Goal: Information Seeking & Learning: Learn about a topic

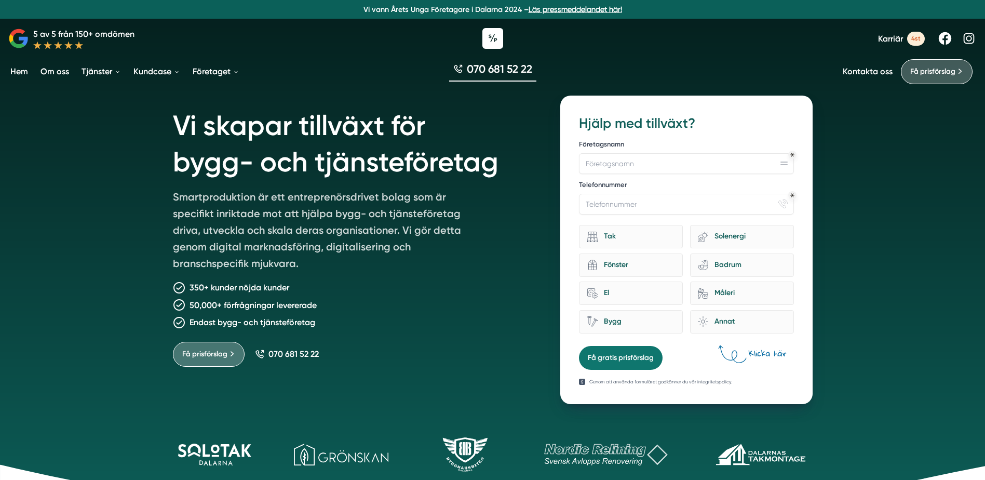
click at [57, 76] on link "Om oss" at bounding box center [54, 71] width 33 height 26
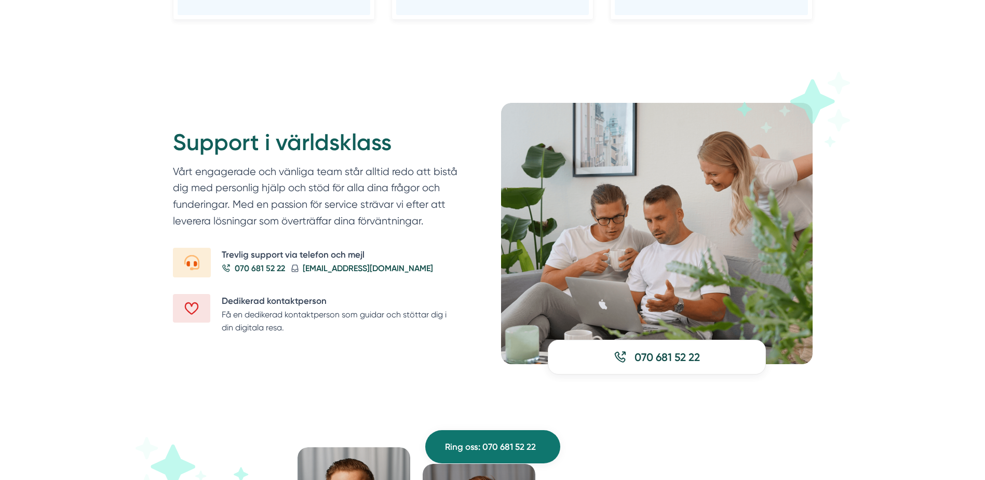
scroll to position [1212, 0]
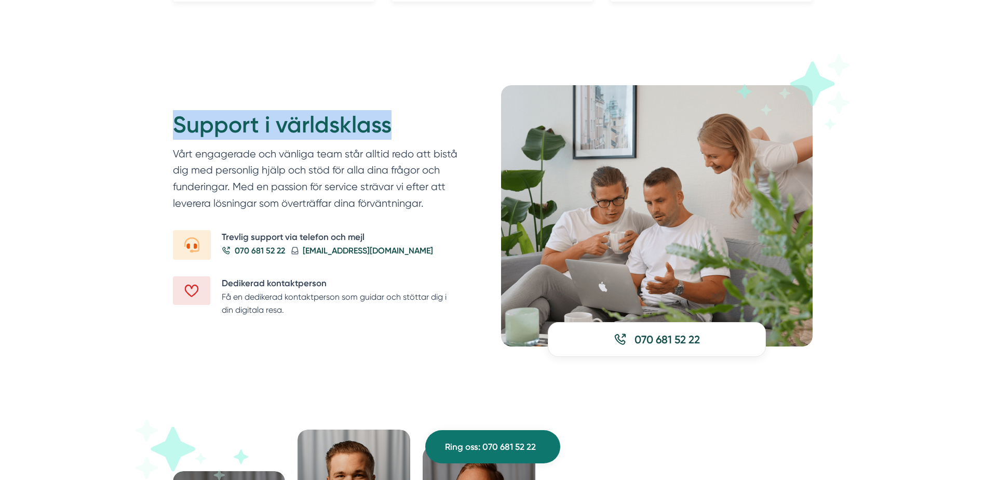
drag, startPoint x: 169, startPoint y: 130, endPoint x: 390, endPoint y: 127, distance: 221.2
click at [390, 127] on div "Support i världsklass Vårt engagerade och vänliga team står alltid redo att bis…" at bounding box center [492, 215] width 665 height 261
drag, startPoint x: 390, startPoint y: 127, endPoint x: 402, endPoint y: 127, distance: 12.5
click at [402, 127] on h2 "Support i världsklass" at bounding box center [316, 127] width 287 height 35
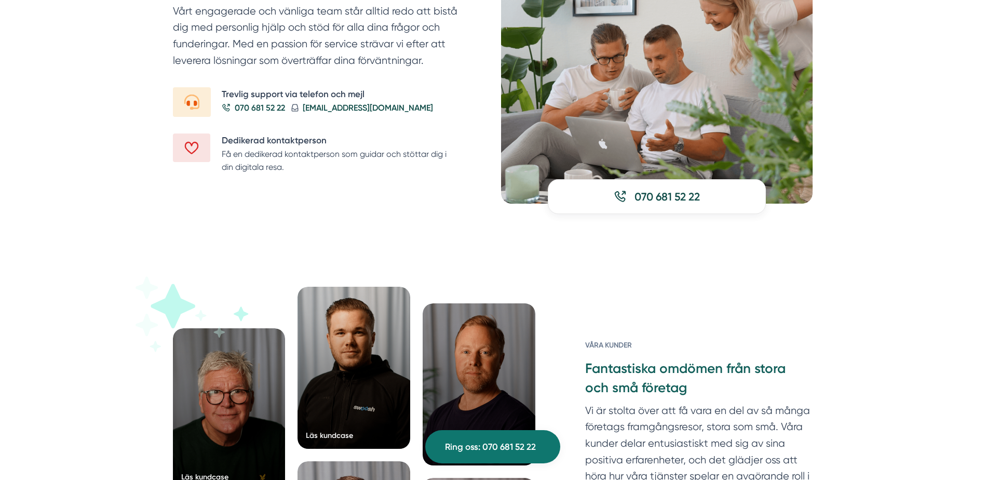
scroll to position [1160, 0]
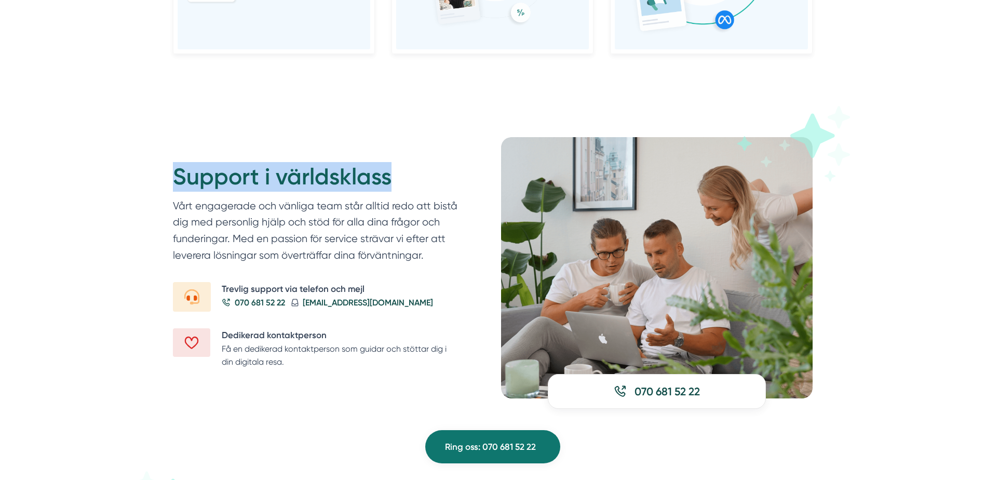
drag, startPoint x: 174, startPoint y: 181, endPoint x: 386, endPoint y: 185, distance: 212.4
click at [386, 185] on h2 "Support i världsklass" at bounding box center [316, 179] width 287 height 35
drag, startPoint x: 386, startPoint y: 185, endPoint x: 395, endPoint y: 188, distance: 9.5
click at [395, 188] on h2 "Support i världsklass" at bounding box center [316, 179] width 287 height 35
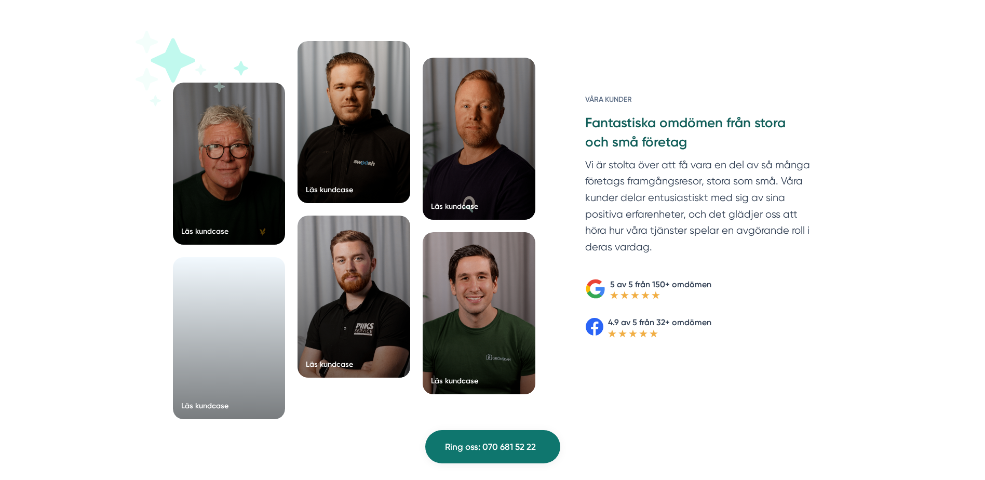
scroll to position [1618, 0]
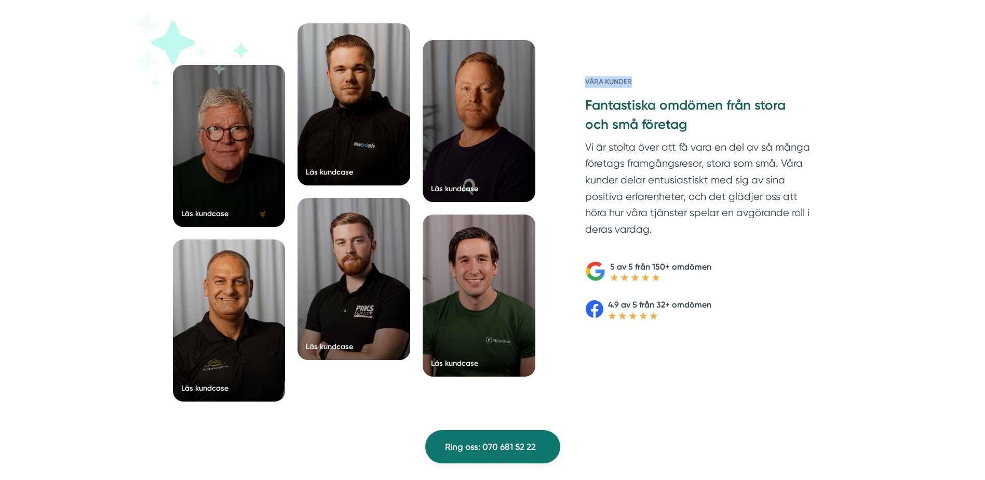
drag, startPoint x: 587, startPoint y: 83, endPoint x: 675, endPoint y: 84, distance: 87.8
click at [675, 84] on h6 "Våra kunder" at bounding box center [698, 86] width 227 height 20
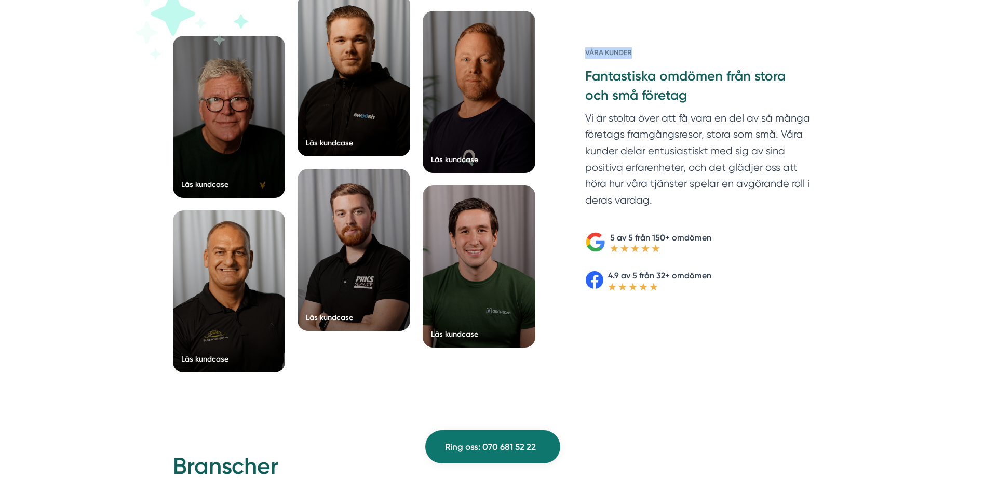
scroll to position [1633, 0]
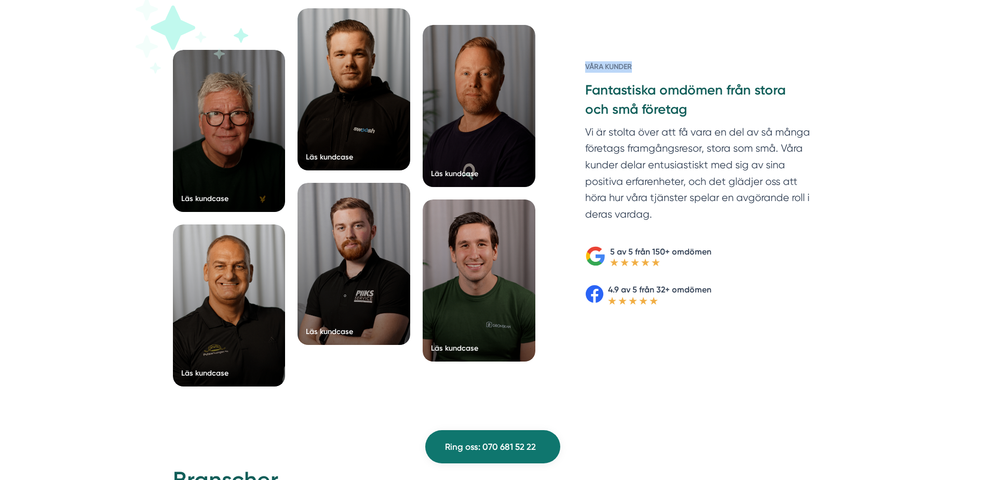
click at [698, 69] on h6 "Våra kunder" at bounding box center [698, 71] width 227 height 20
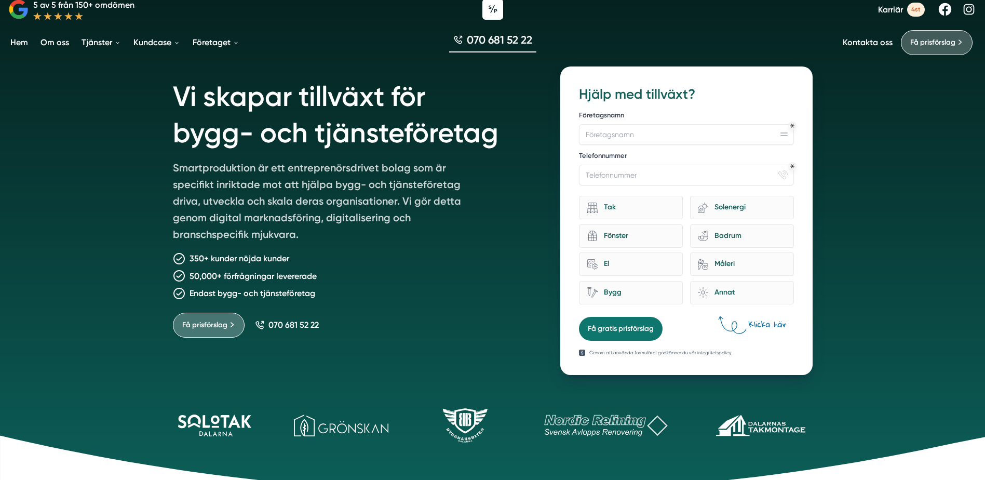
scroll to position [0, 0]
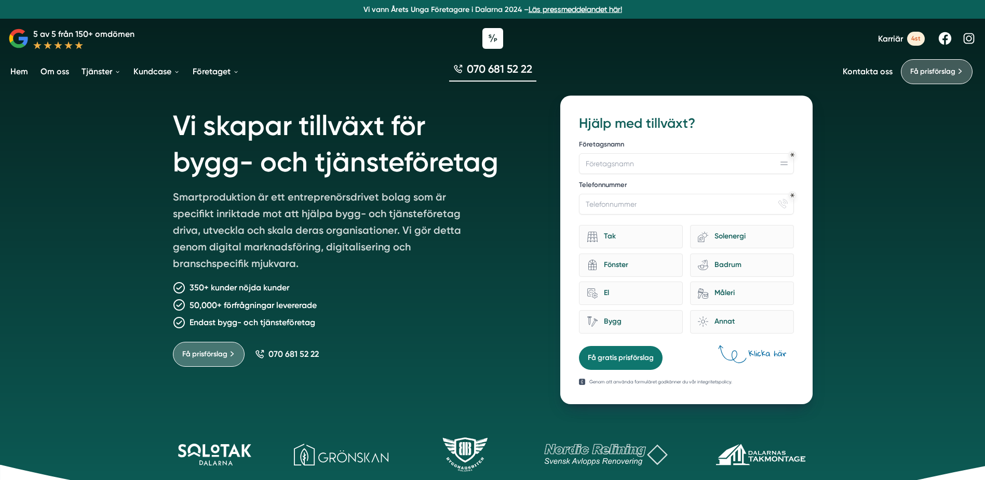
click at [57, 74] on link "Om oss" at bounding box center [54, 71] width 33 height 26
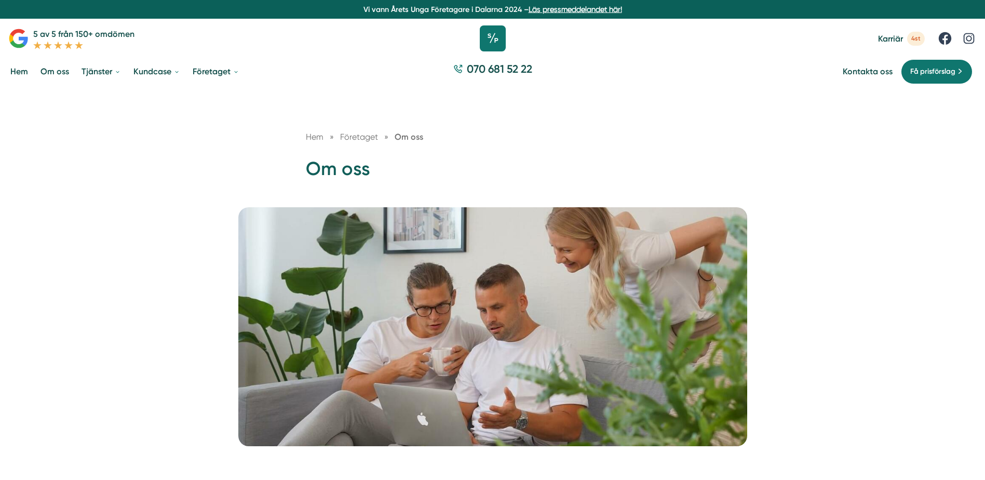
click at [488, 38] on icon at bounding box center [493, 38] width 26 height 26
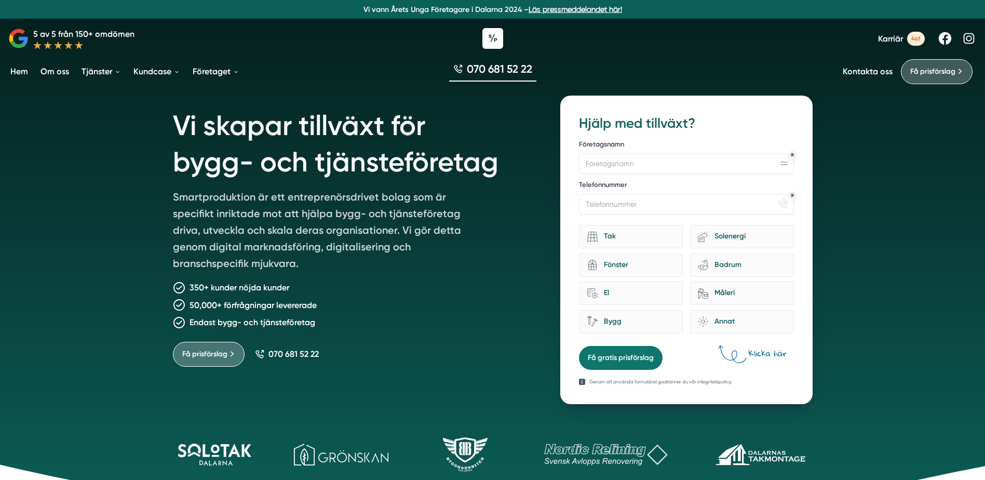
click at [580, 12] on link "Läs pressmeddelandet här!" at bounding box center [575, 9] width 93 height 8
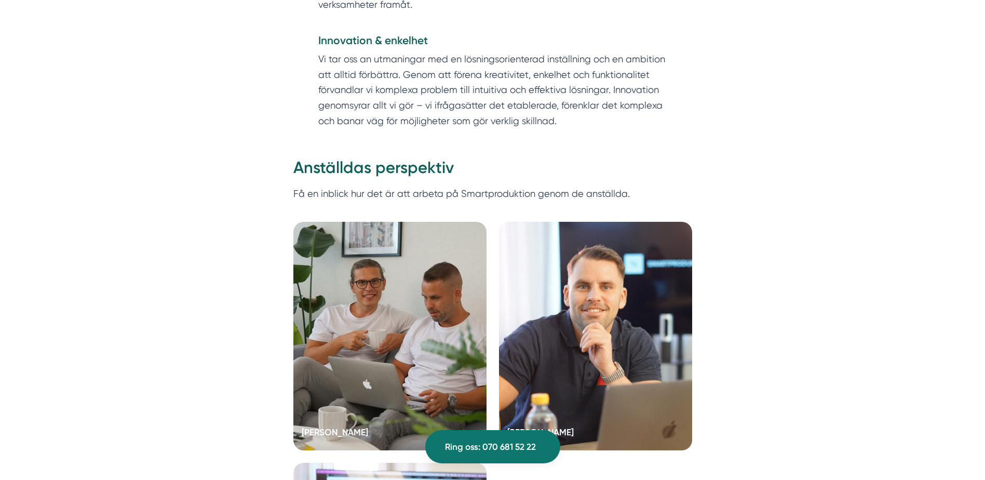
scroll to position [2025, 0]
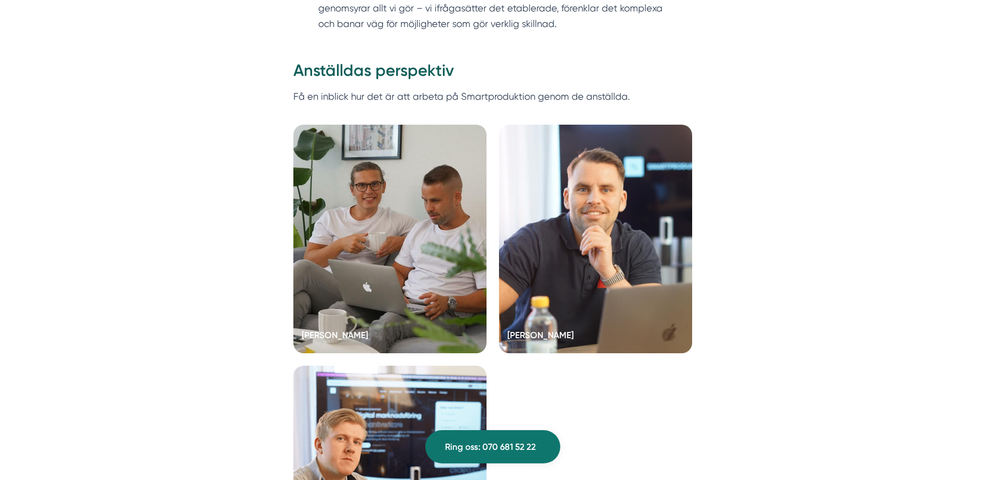
drag, startPoint x: 285, startPoint y: 97, endPoint x: 629, endPoint y: 98, distance: 344.3
click at [431, 75] on h2 "Anställdas perspektiv" at bounding box center [492, 73] width 399 height 29
drag, startPoint x: 429, startPoint y: 81, endPoint x: 639, endPoint y: 90, distance: 209.4
click at [639, 90] on div "Anställdas perspektiv Få en inblick hur det är att arbeta på Smartproduktion ge…" at bounding box center [492, 326] width 399 height 547
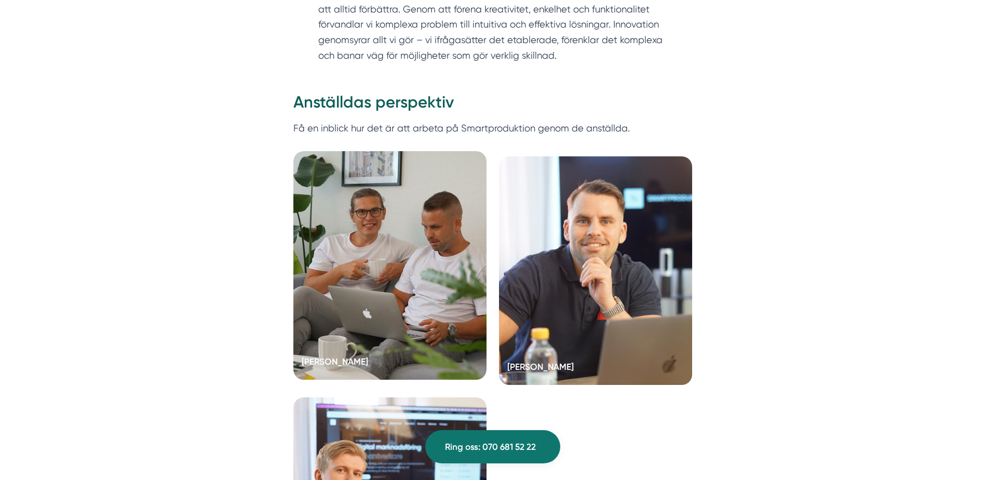
scroll to position [1984, 0]
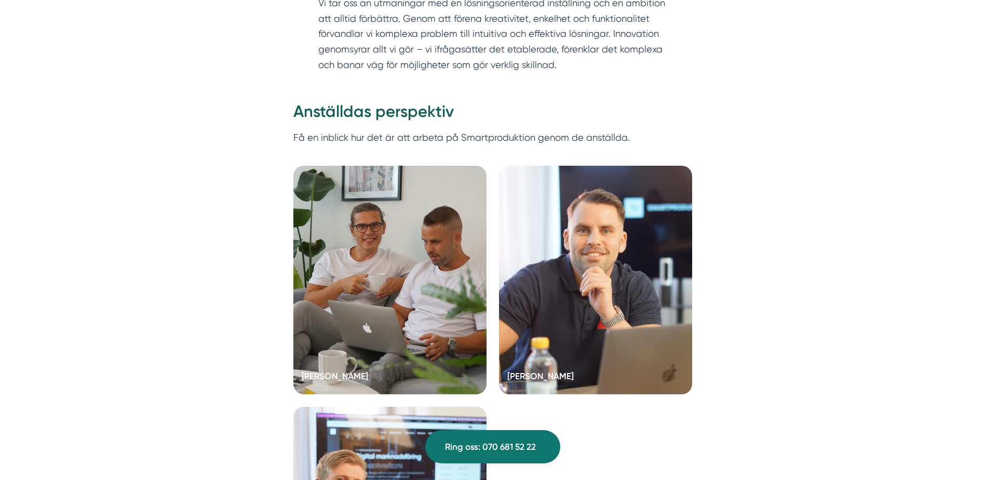
click at [299, 107] on h2 "Anställdas perspektiv" at bounding box center [492, 114] width 399 height 29
drag, startPoint x: 296, startPoint y: 109, endPoint x: 669, endPoint y: 131, distance: 373.5
click at [669, 131] on div "Anställdas perspektiv Få en inblick hur det är att arbeta på Smartproduktion ge…" at bounding box center [492, 367] width 399 height 547
drag, startPoint x: 669, startPoint y: 131, endPoint x: 651, endPoint y: 134, distance: 17.9
click at [651, 134] on p "Få en inblick hur det är att arbeta på Smartproduktion genom de anställda." at bounding box center [492, 145] width 399 height 31
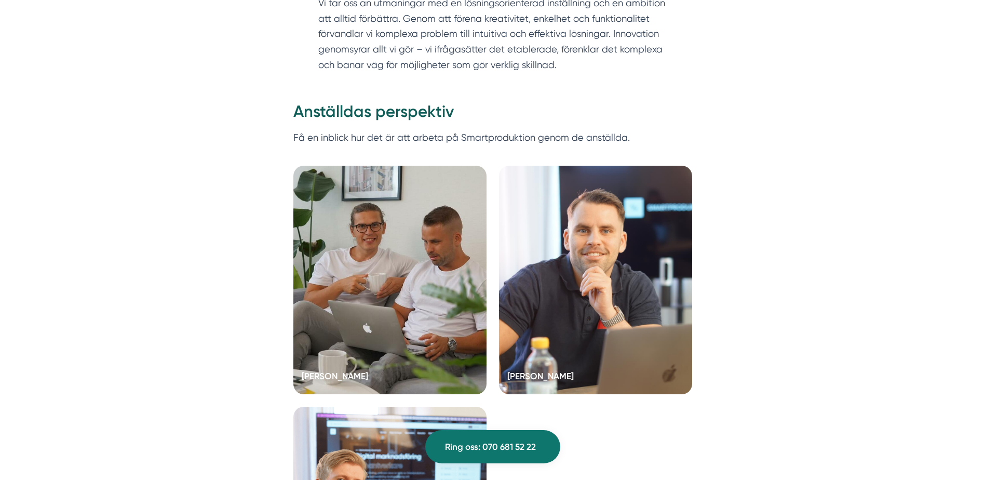
drag, startPoint x: 521, startPoint y: 134, endPoint x: 294, endPoint y: 124, distance: 227.1
click at [294, 124] on div "Anställdas perspektiv Få en inblick hur det är att arbeta på Smartproduktion ge…" at bounding box center [492, 367] width 399 height 547
drag, startPoint x: 294, startPoint y: 124, endPoint x: 290, endPoint y: 116, distance: 9.3
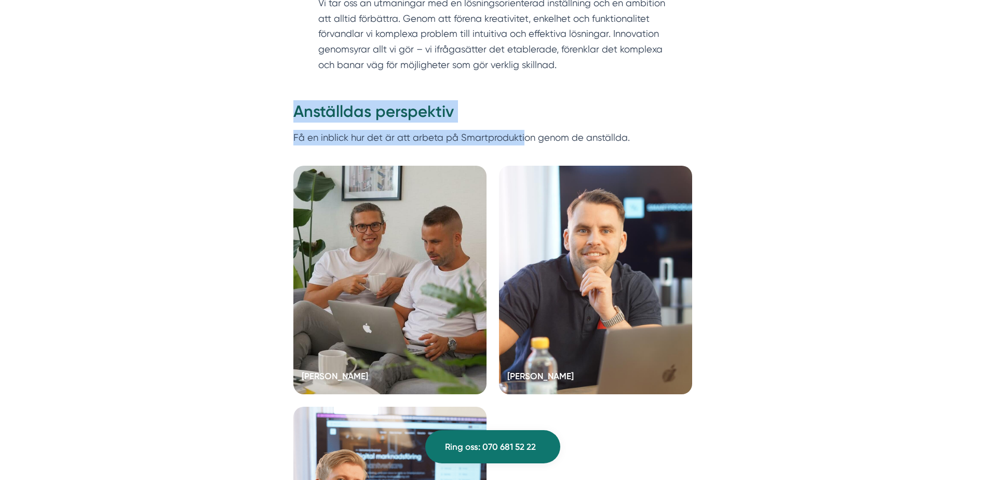
drag, startPoint x: 290, startPoint y: 116, endPoint x: 522, endPoint y: 143, distance: 233.7
click at [296, 134] on p "Få en inblick hur det är att arbeta på Smartproduktion genom de anställda." at bounding box center [492, 145] width 399 height 31
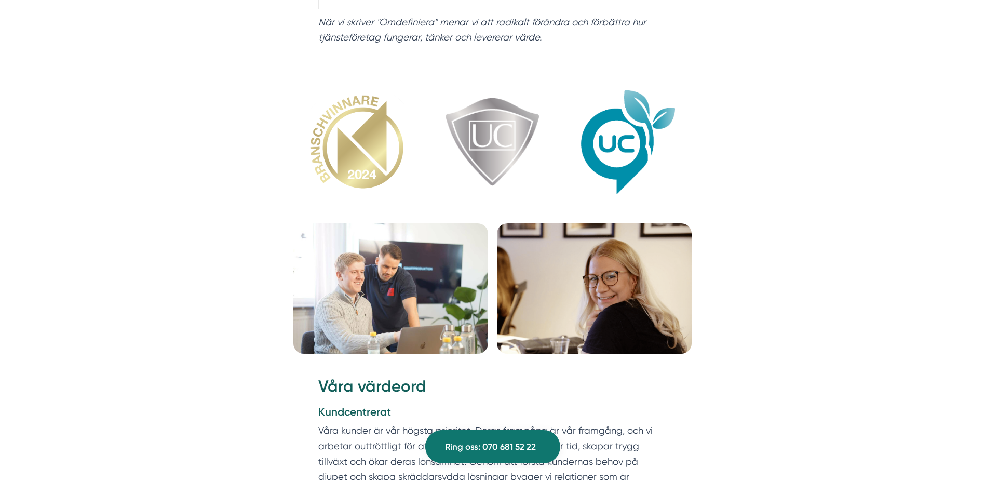
scroll to position [1130, 0]
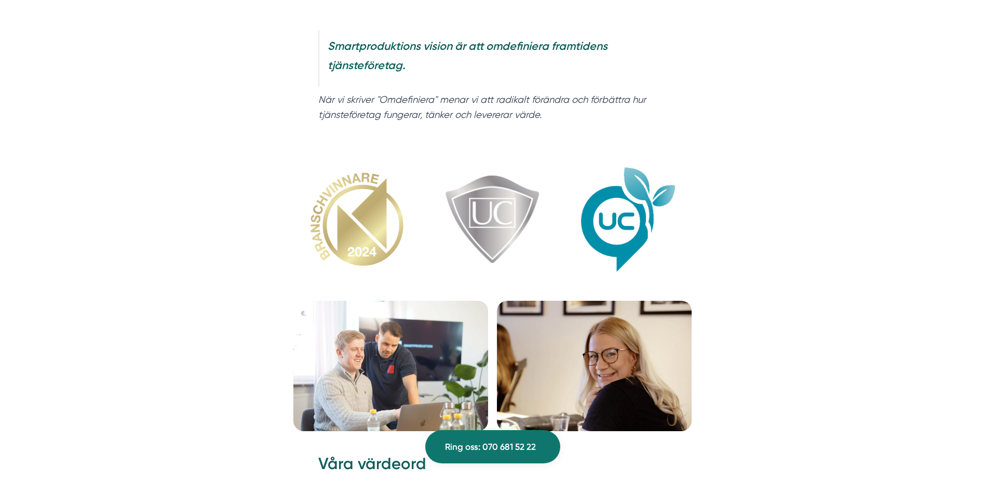
click at [363, 237] on img at bounding box center [356, 220] width 127 height 138
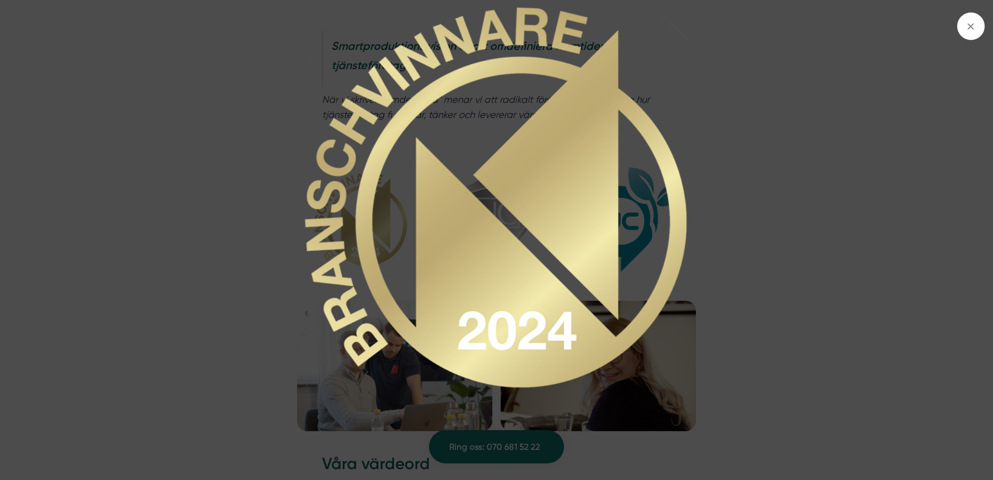
click at [517, 282] on img at bounding box center [496, 198] width 745 height 384
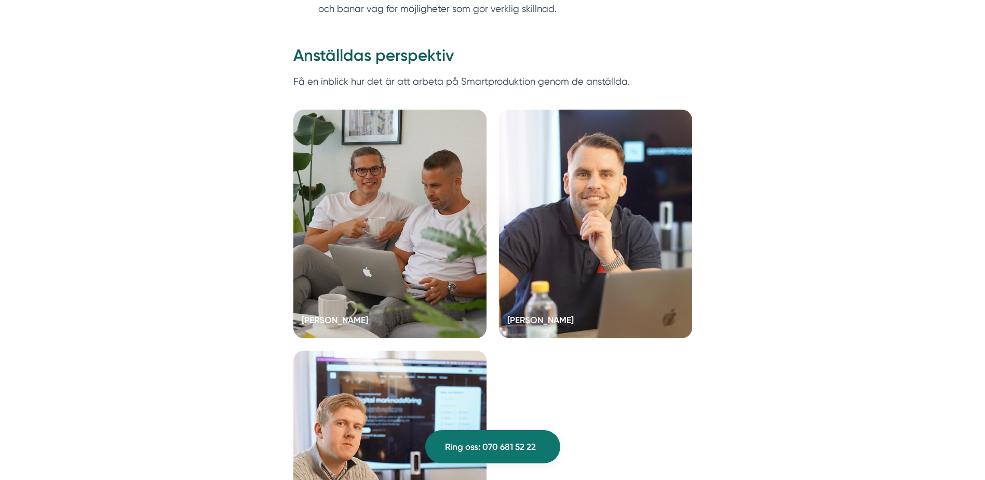
scroll to position [2036, 0]
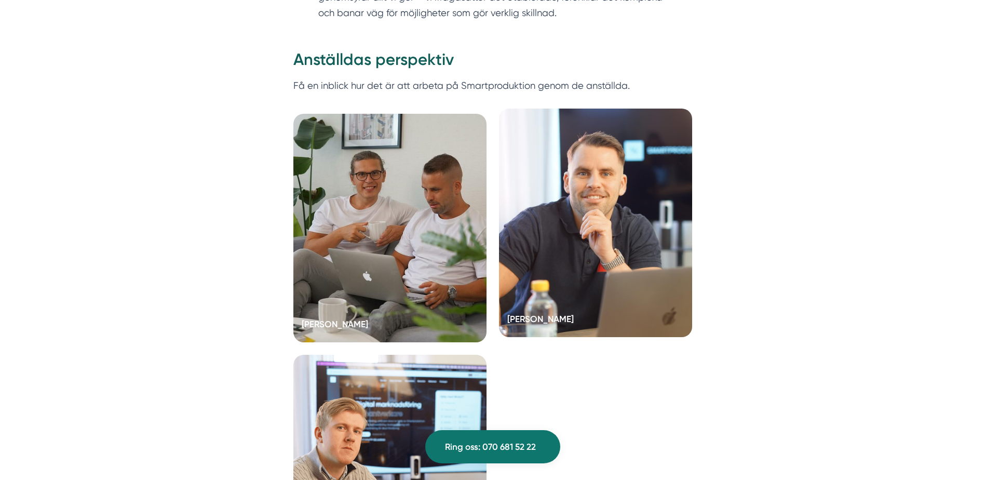
click at [504, 255] on div at bounding box center [595, 223] width 193 height 228
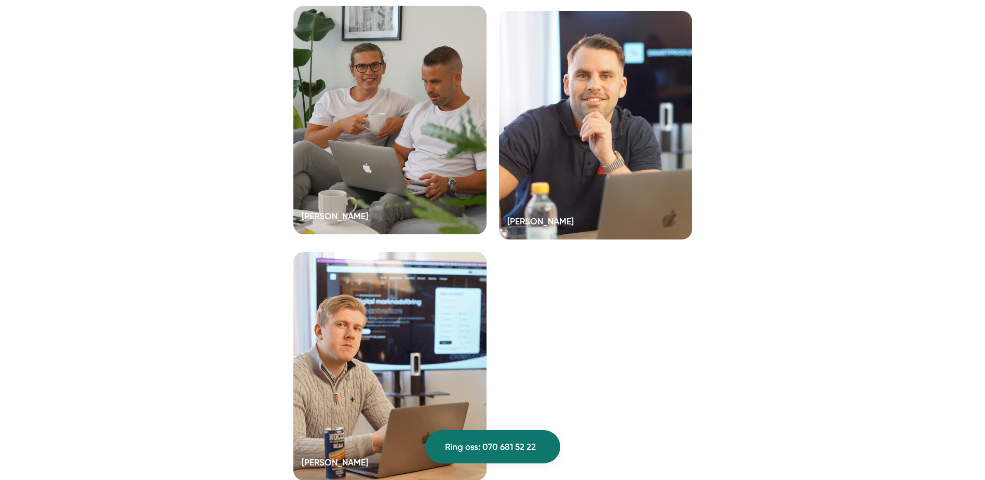
scroll to position [2140, 0]
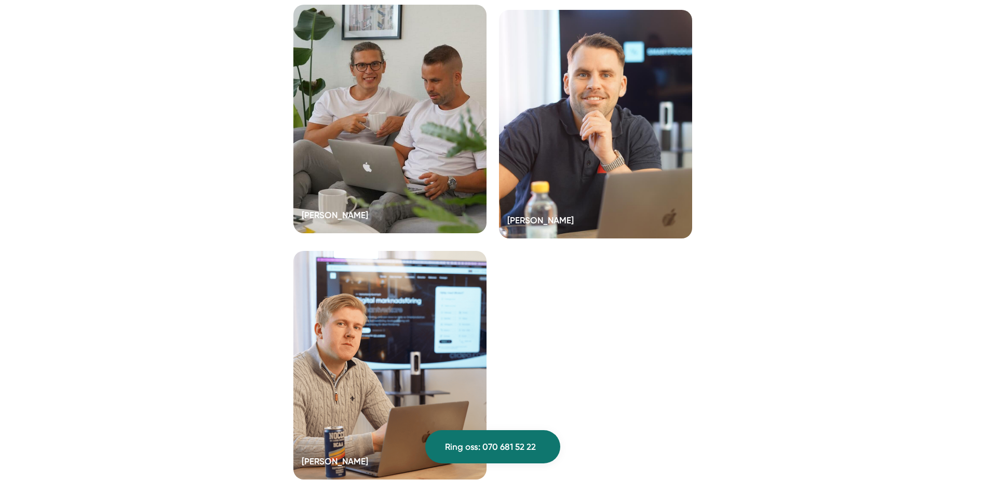
click at [367, 188] on div at bounding box center [389, 119] width 193 height 228
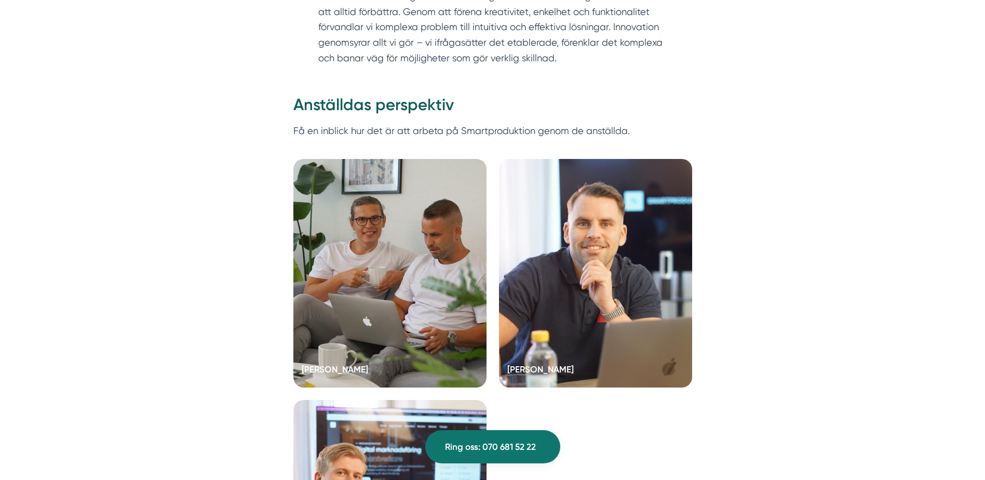
scroll to position [1932, 0]
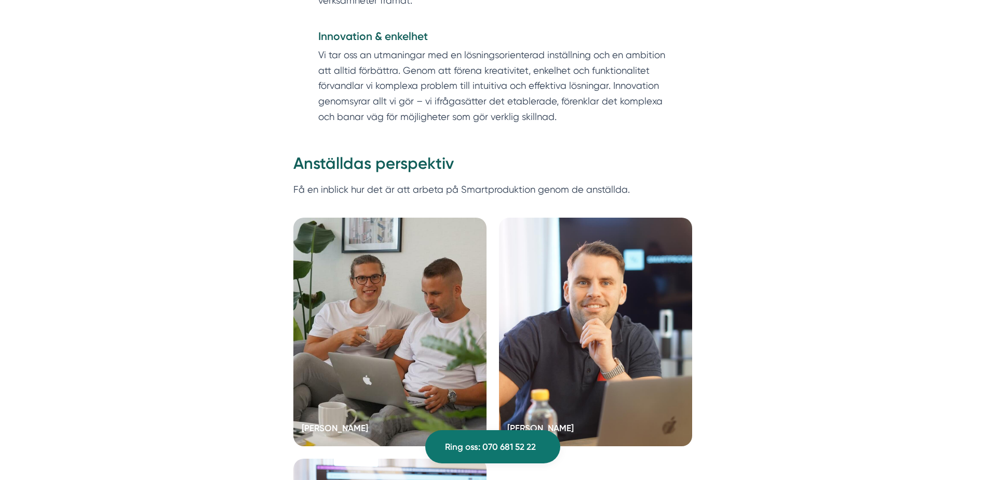
drag, startPoint x: 293, startPoint y: 187, endPoint x: 630, endPoint y: 195, distance: 337.6
click at [630, 195] on p "Få en inblick hur det är att arbeta på Smartproduktion genom de anställda." at bounding box center [492, 197] width 399 height 31
click at [629, 192] on p "Få en inblick hur det är att arbeta på Smartproduktion genom de anställda." at bounding box center [492, 197] width 399 height 31
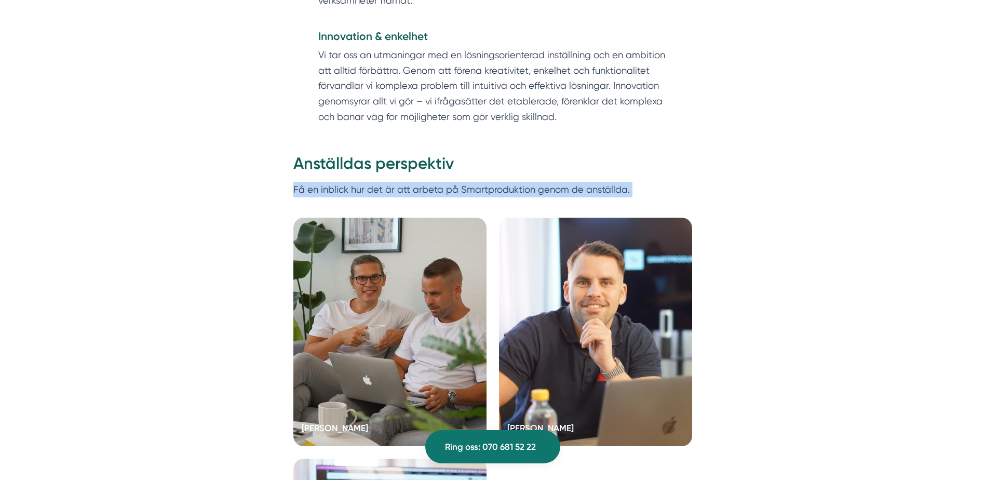
drag, startPoint x: 629, startPoint y: 192, endPoint x: 287, endPoint y: 190, distance: 342.7
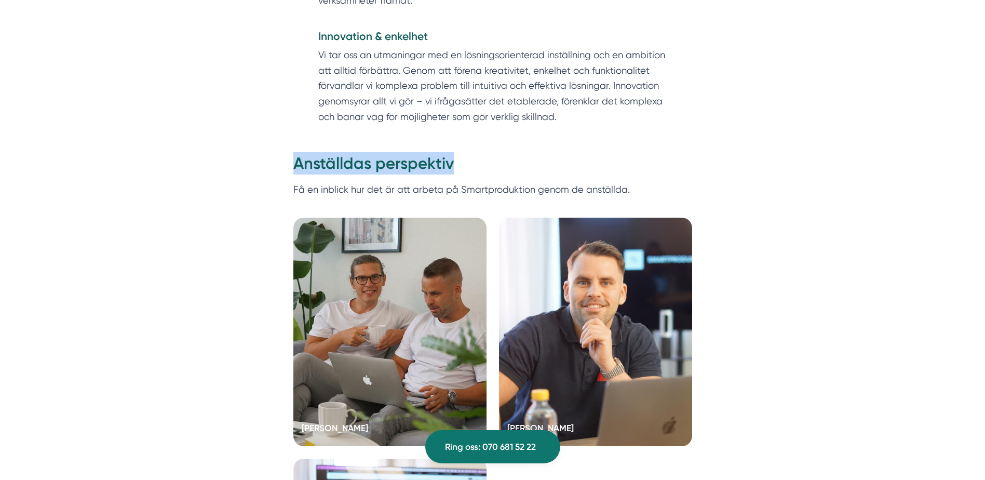
drag, startPoint x: 291, startPoint y: 164, endPoint x: 459, endPoint y: 168, distance: 168.3
click at [459, 168] on h2 "Anställdas perspektiv" at bounding box center [492, 166] width 399 height 29
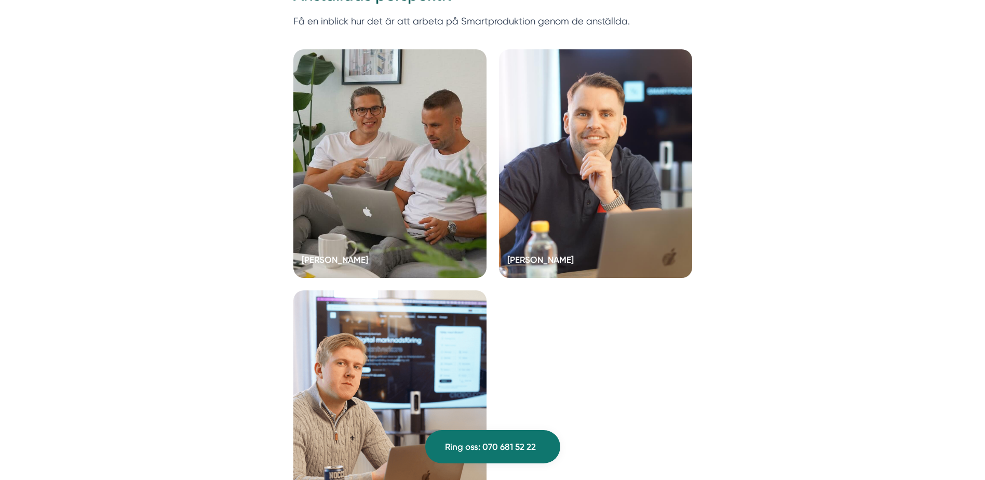
scroll to position [2096, 0]
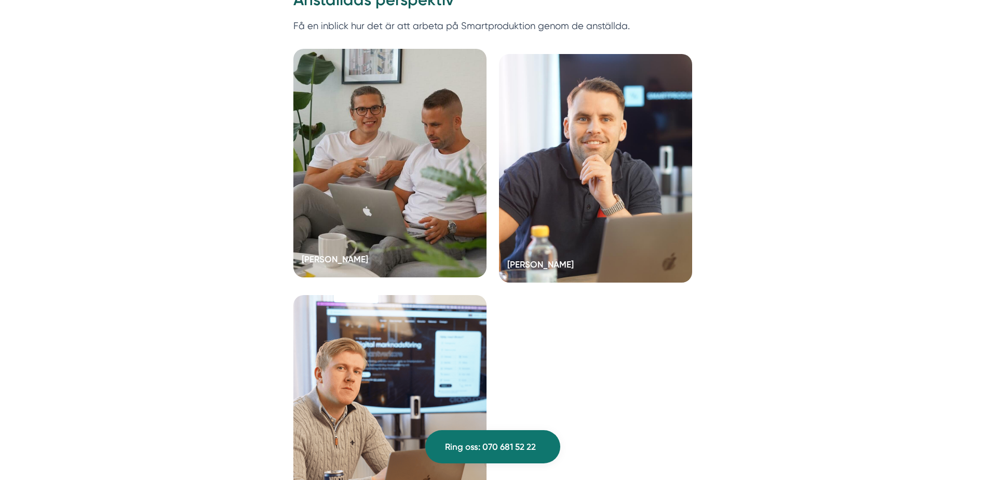
click at [395, 219] on div at bounding box center [389, 163] width 193 height 228
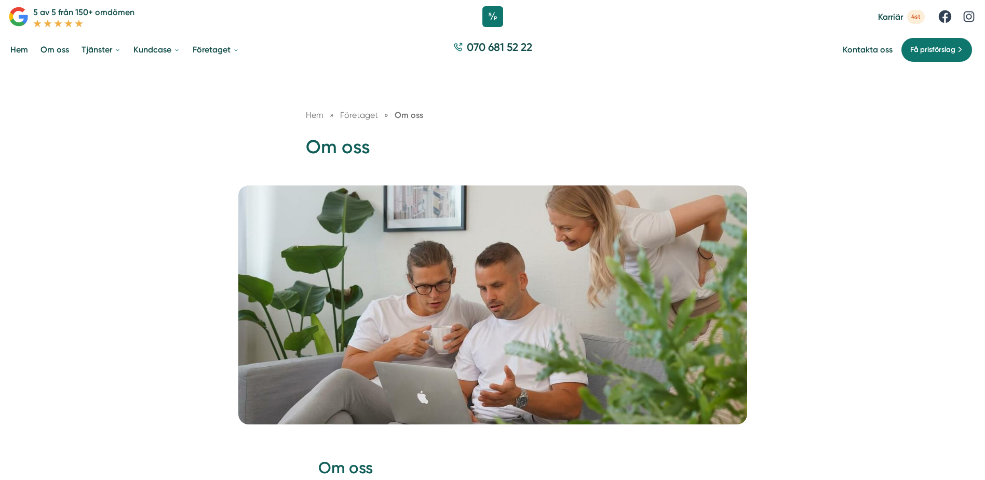
scroll to position [0, 0]
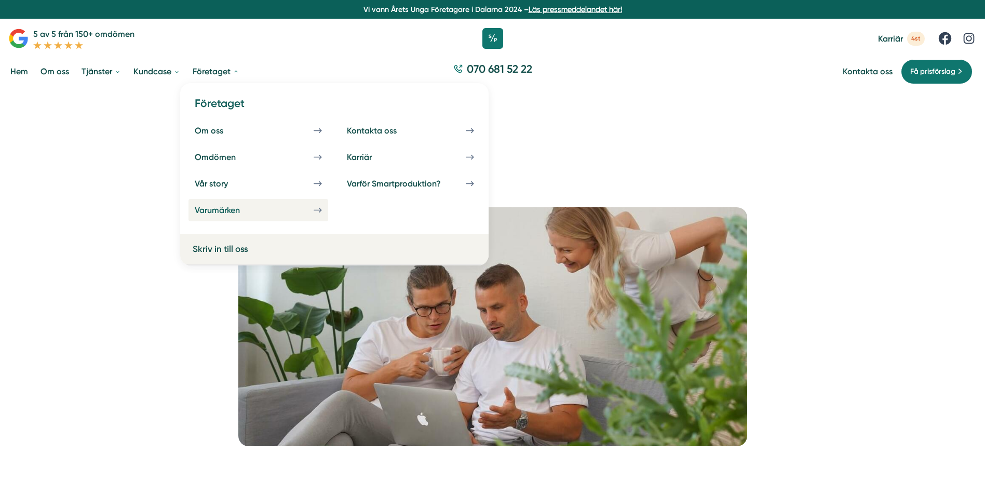
click at [298, 211] on link "Varumärken" at bounding box center [258, 210] width 140 height 22
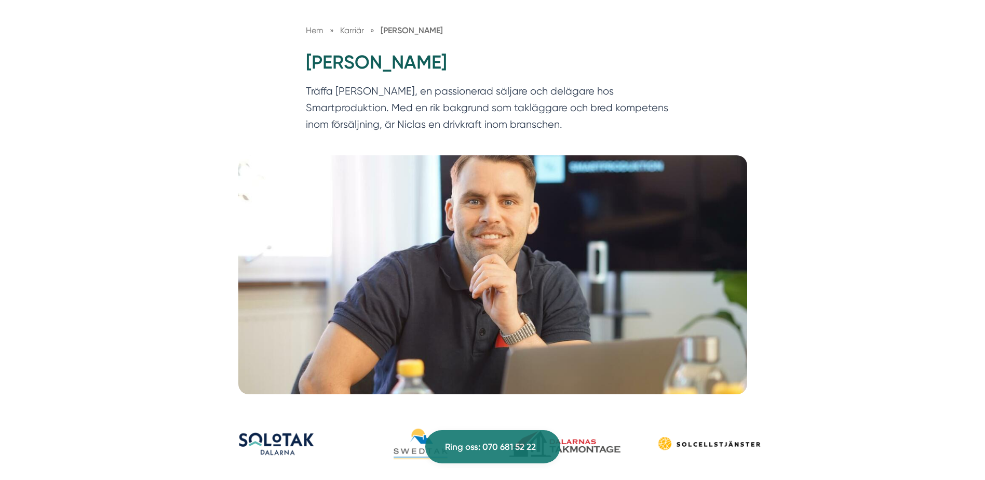
scroll to position [52, 0]
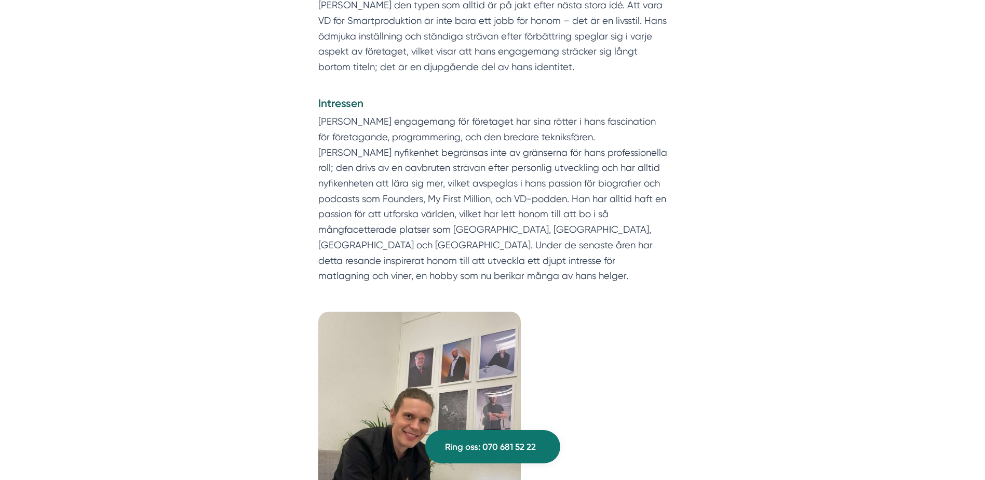
scroll to position [571, 0]
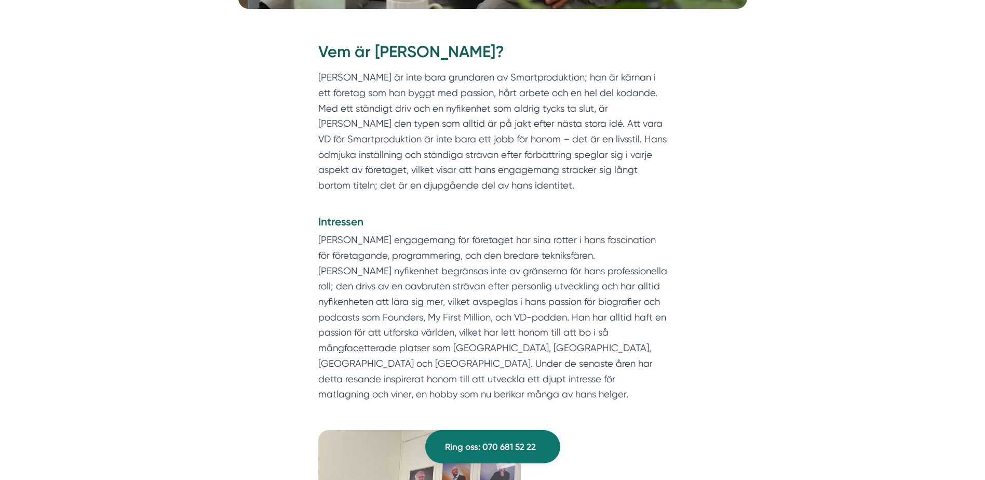
scroll to position [363, 0]
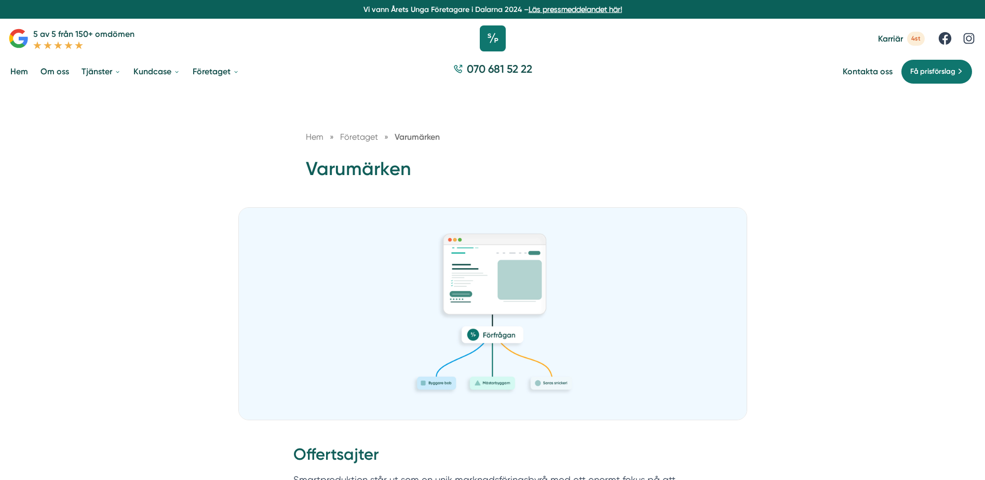
click at [488, 42] on icon at bounding box center [493, 38] width 26 height 26
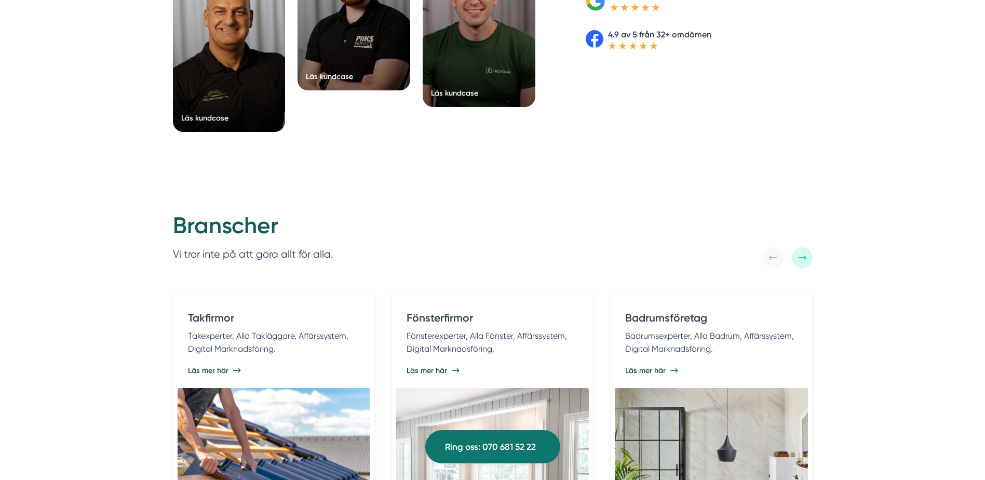
scroll to position [1869, 0]
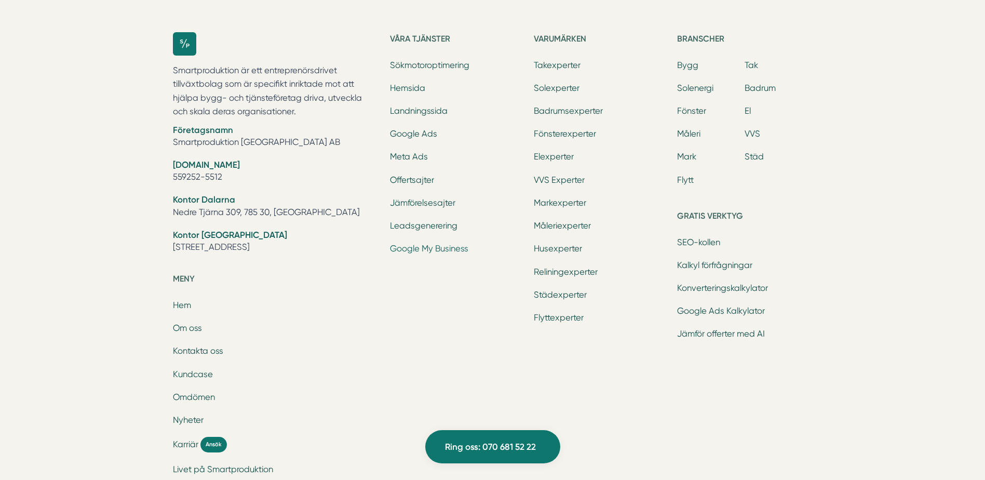
scroll to position [2533, 0]
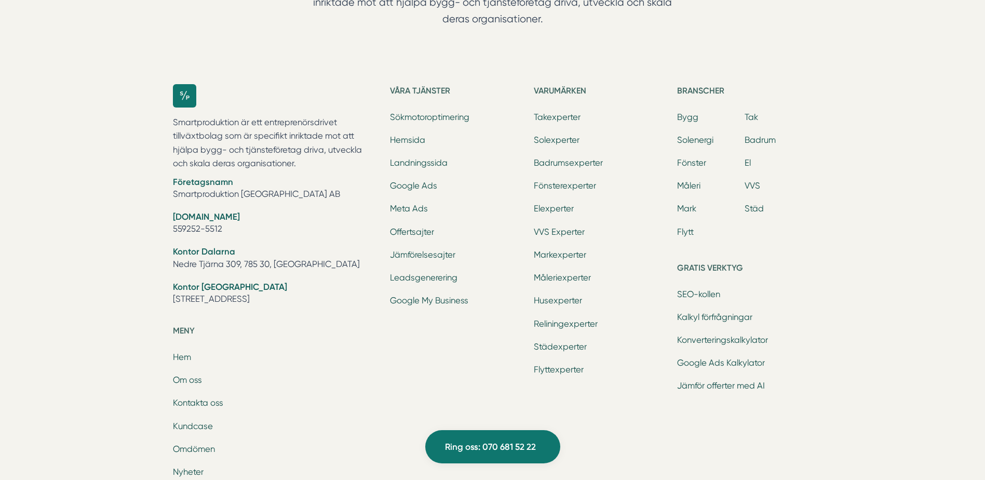
click at [426, 262] on ul "Sökmotoroptimering Hemsida Landningssida Google Ads Meta Ads Offertsajter Jämfö…" at bounding box center [457, 210] width 135 height 198
click at [428, 273] on link "Leadsgenerering" at bounding box center [424, 278] width 68 height 10
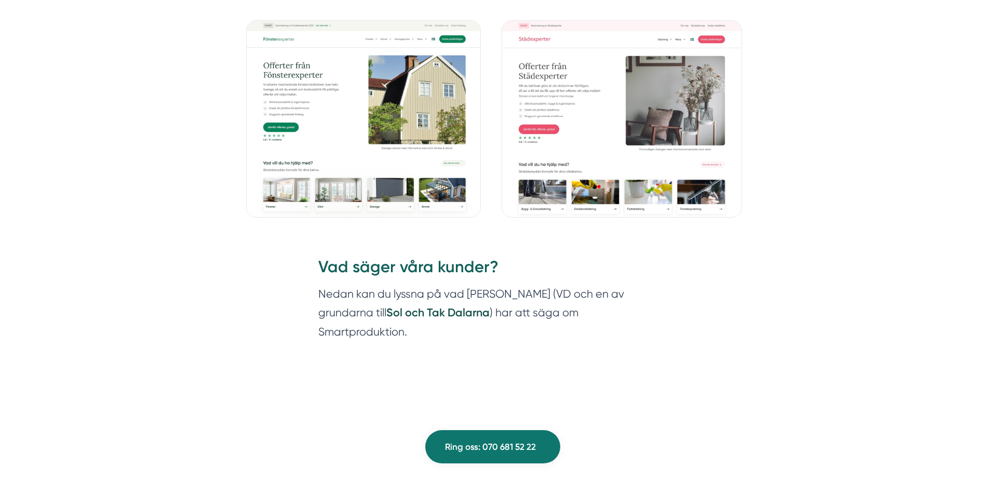
scroll to position [1350, 0]
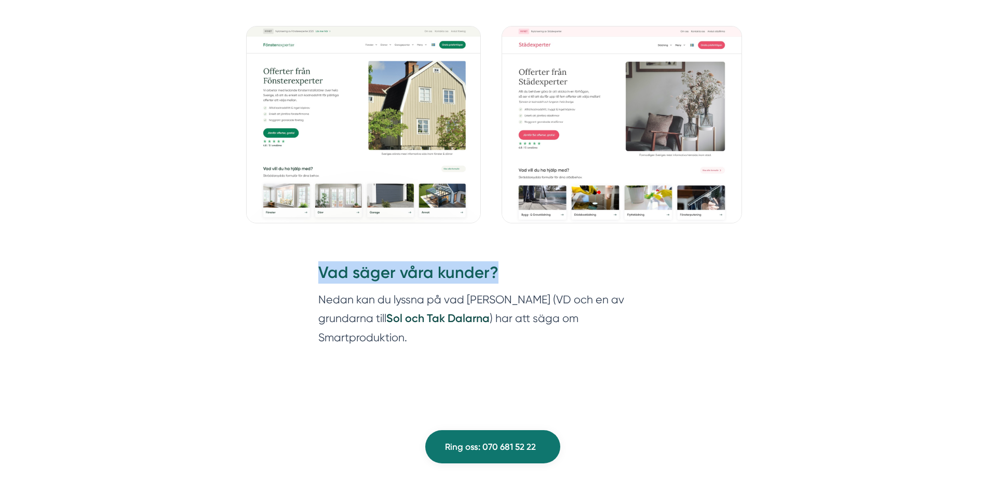
drag, startPoint x: 319, startPoint y: 276, endPoint x: 494, endPoint y: 276, distance: 175.0
click at [494, 276] on h2 "Vad säger våra kunder?" at bounding box center [492, 275] width 349 height 29
click at [497, 275] on h2 "Vad säger våra kunder?" at bounding box center [492, 275] width 349 height 29
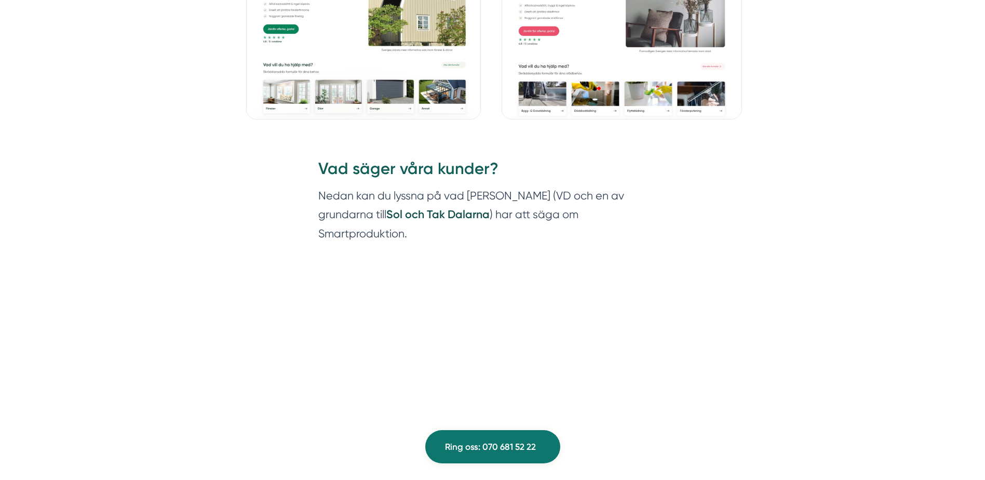
scroll to position [1402, 0]
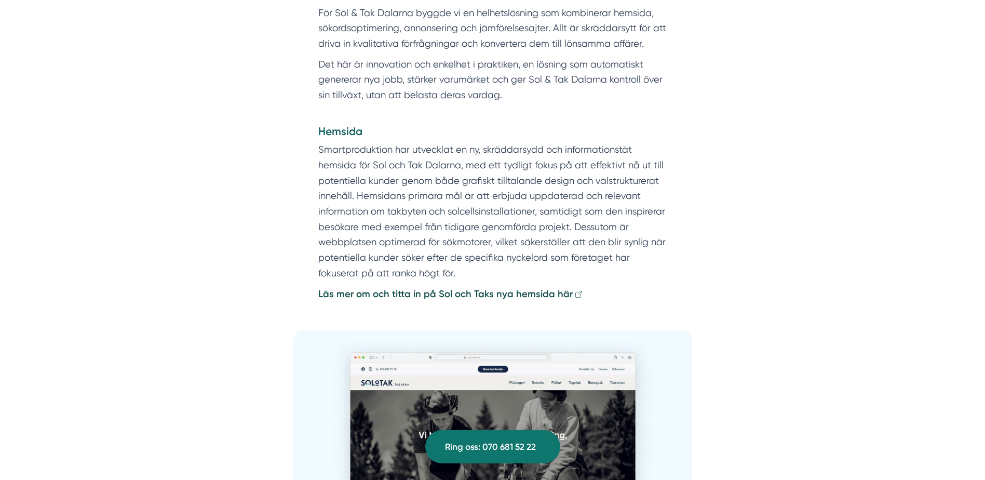
scroll to position [1921, 0]
